Goal: Transaction & Acquisition: Purchase product/service

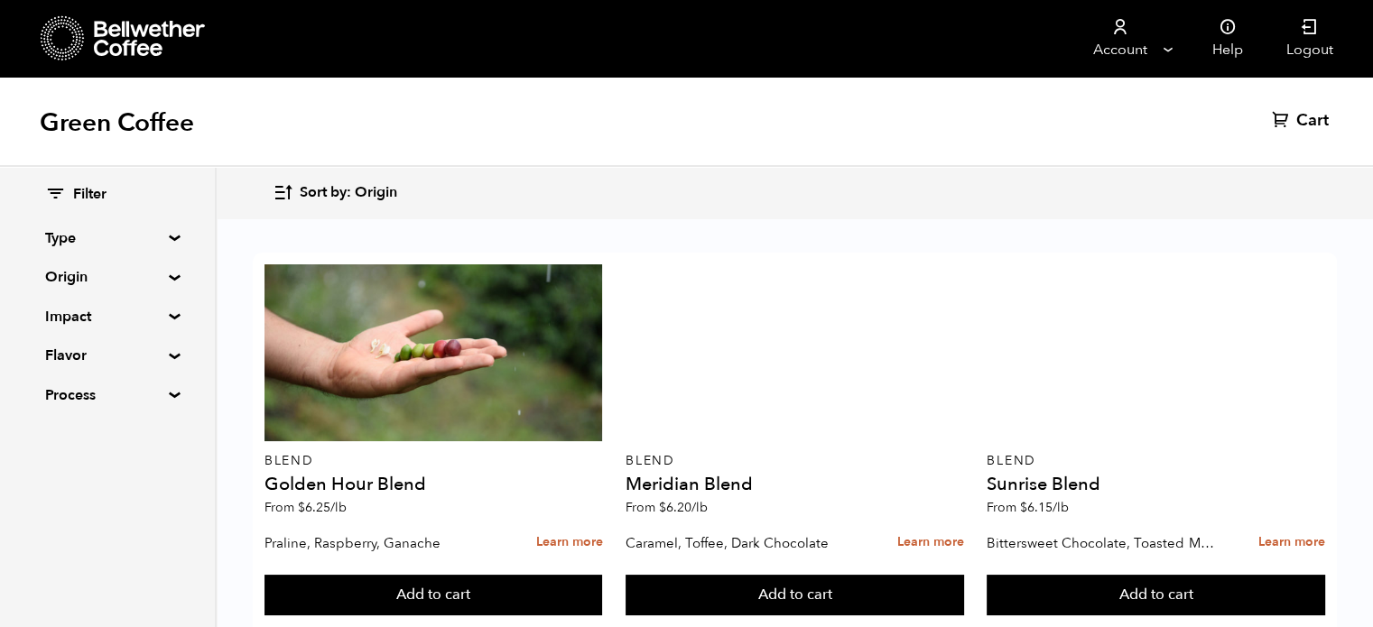
scroll to position [643, 0]
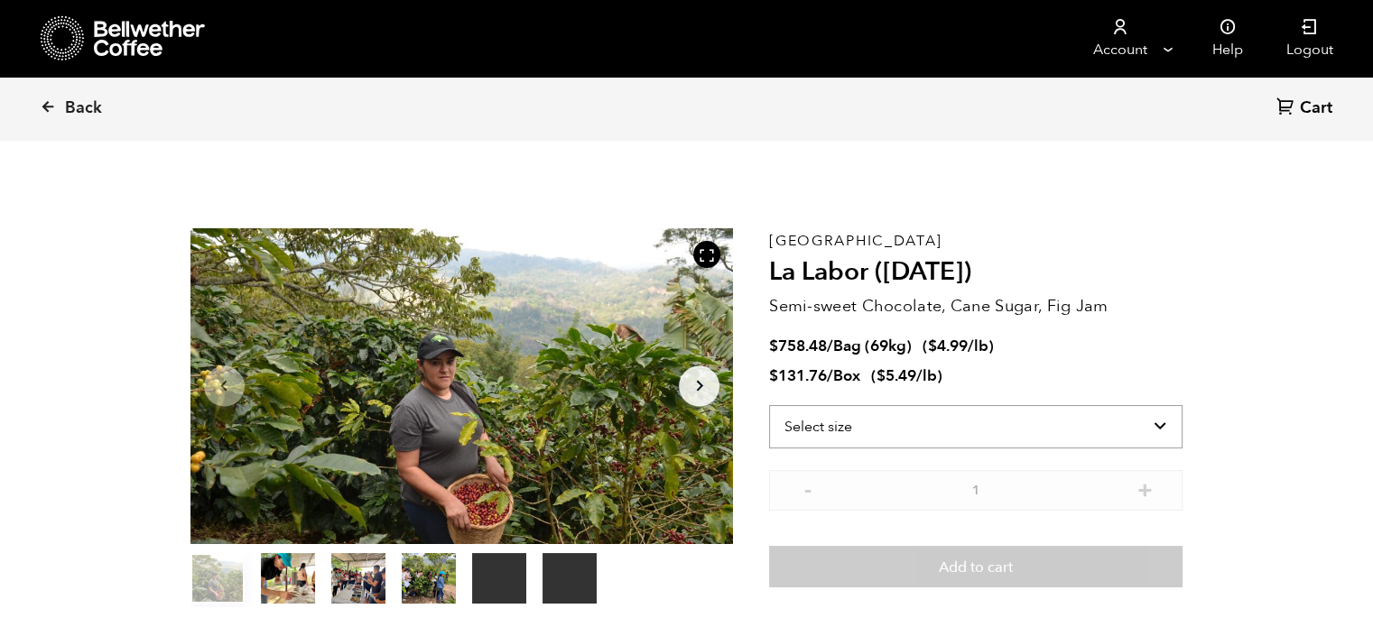
click at [863, 426] on select "Select size Bag (69kg) (152 lbs) Box (24 lbs)" at bounding box center [975, 426] width 413 height 43
click at [769, 405] on select "Select size Bag (69kg) (152 lbs) Box (24 lbs)" at bounding box center [975, 426] width 413 height 43
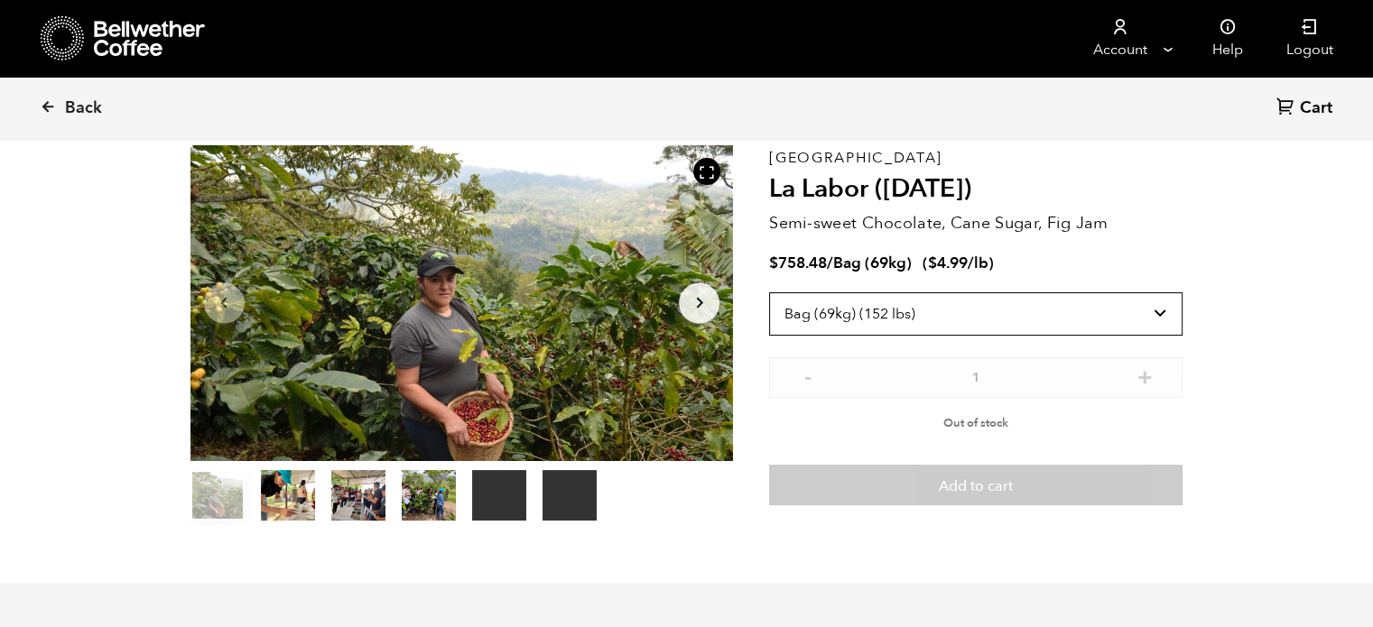
scroll to position [85, 0]
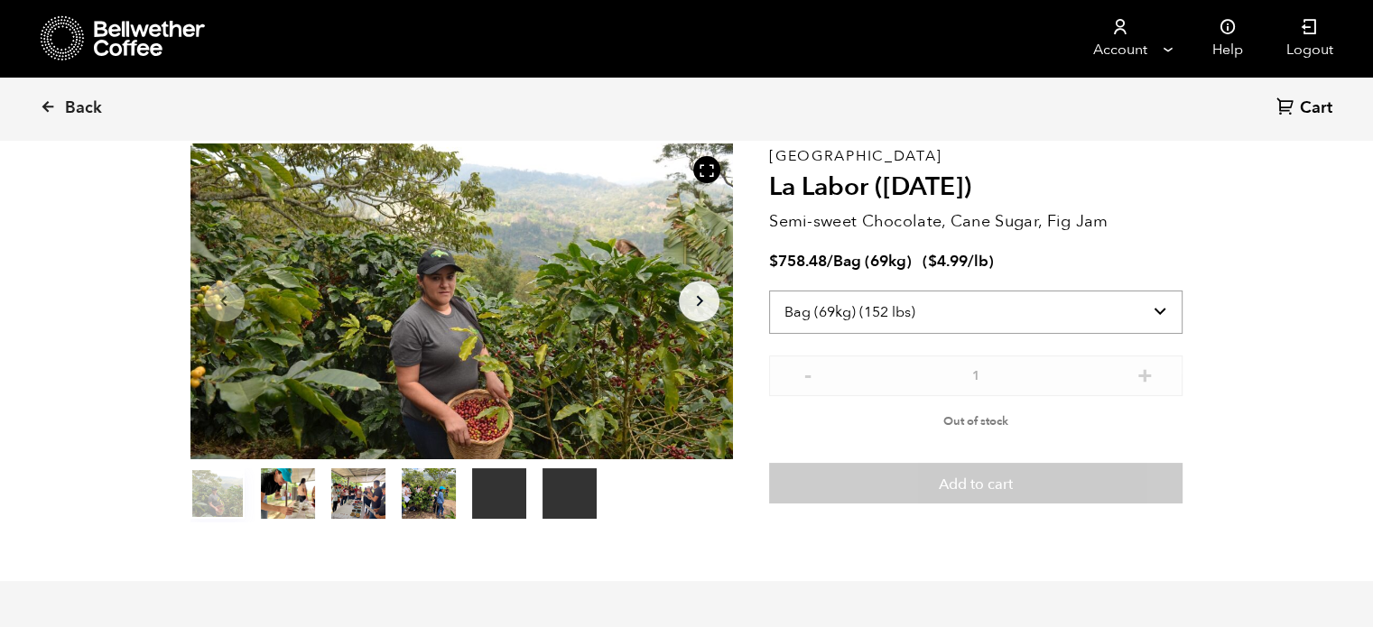
click at [1000, 325] on select "Select size Bag (69kg) (152 lbs) Box (24 lbs)" at bounding box center [975, 312] width 413 height 43
click at [769, 291] on select "Select size Bag (69kg) (152 lbs) Box (24 lbs)" at bounding box center [975, 312] width 413 height 43
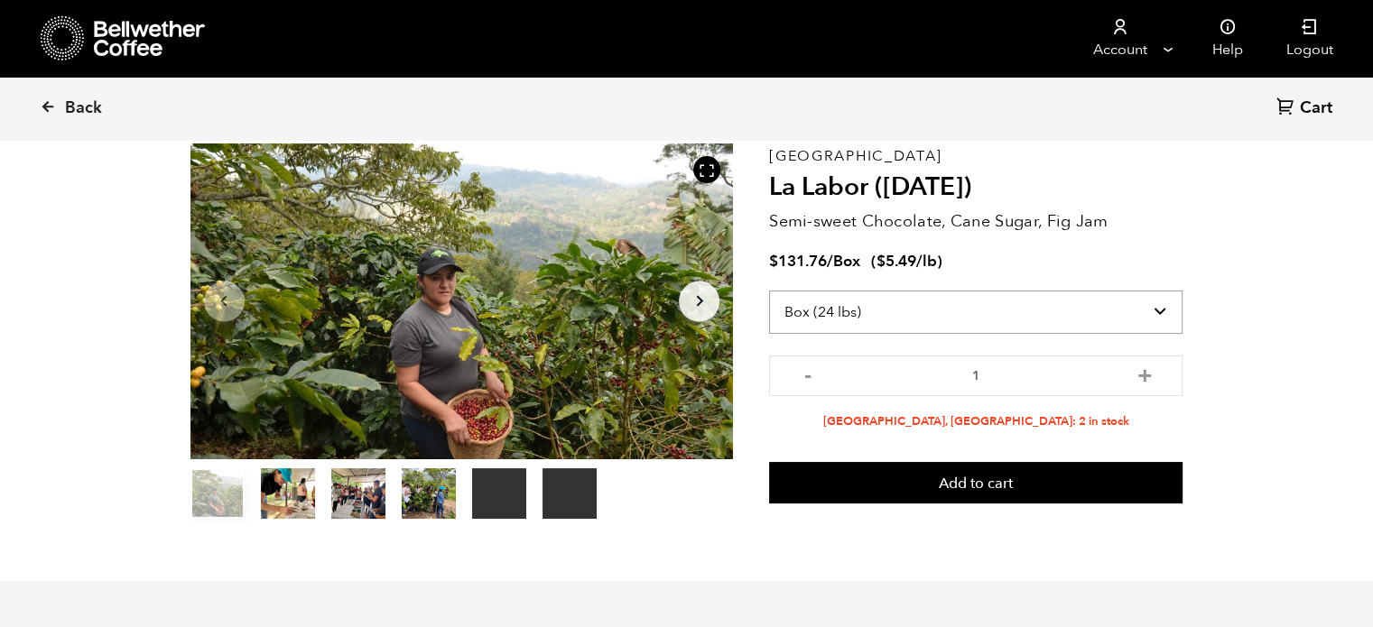
click at [894, 303] on select "Select size Bag (69kg) (152 lbs) Box (24 lbs)" at bounding box center [975, 312] width 413 height 43
select select "bag-2"
click at [769, 291] on select "Select size Bag (69kg) (152 lbs) Box (24 lbs)" at bounding box center [975, 312] width 413 height 43
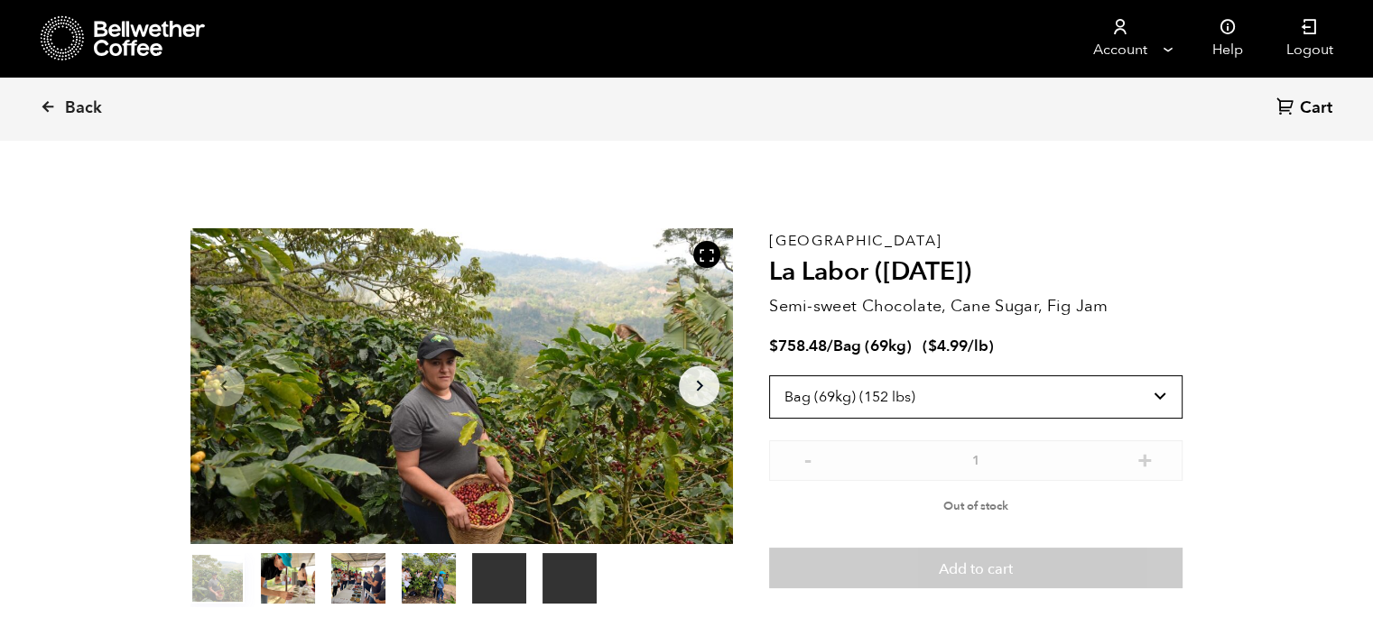
scroll to position [0, 0]
